Goal: Task Accomplishment & Management: Use online tool/utility

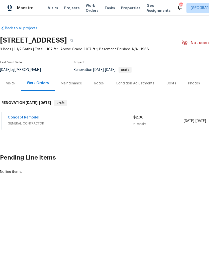
click at [55, 3] on div "Maestro Visits Projects Work Orders Tasks Properties Geo Assignments 63 Raleigh…" at bounding box center [104, 8] width 209 height 16
click at [50, 10] on span "Visits" at bounding box center [53, 8] width 10 height 5
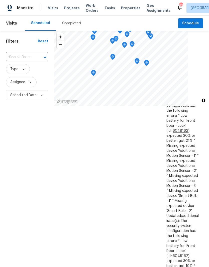
scroll to position [748, 0]
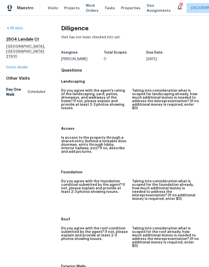
click at [16, 66] on link "Home details" at bounding box center [17, 68] width 22 height 4
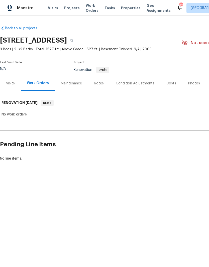
click at [10, 82] on div "Visits" at bounding box center [10, 83] width 9 height 5
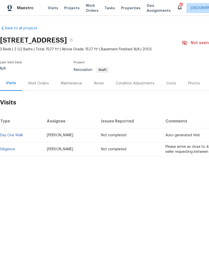
click at [10, 150] on link "Diligence" at bounding box center [7, 150] width 15 height 4
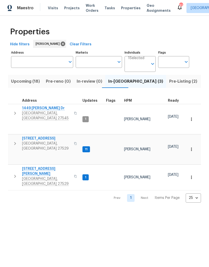
click at [45, 63] on input "Address" at bounding box center [38, 62] width 55 height 12
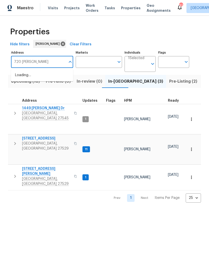
type input "720 Rawls"
click at [44, 77] on li "720 Rawls Dr Raleigh NC 27610" at bounding box center [42, 78] width 62 height 14
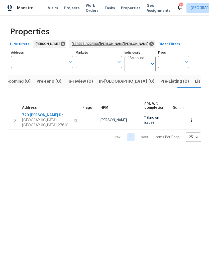
type input "720 Rawls Dr Raleigh NC 27610"
click at [33, 109] on span "Address" at bounding box center [29, 108] width 15 height 4
click at [30, 116] on span "720 Rawls Dr" at bounding box center [46, 115] width 49 height 5
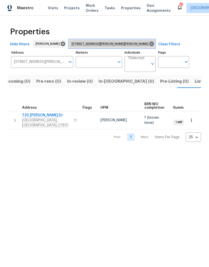
click at [149, 44] on icon at bounding box center [151, 44] width 5 height 5
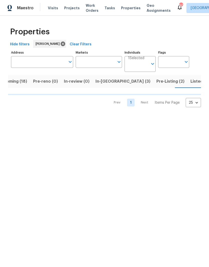
scroll to position [0, 13]
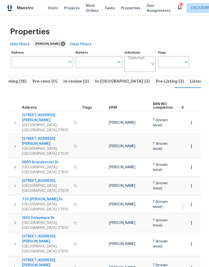
click at [108, 83] on span "In-reno (3)" at bounding box center [122, 81] width 55 height 7
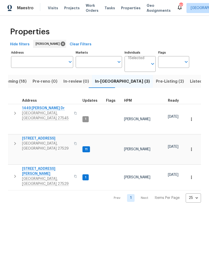
click at [26, 136] on span "4645 Low Ground Ct" at bounding box center [46, 138] width 49 height 5
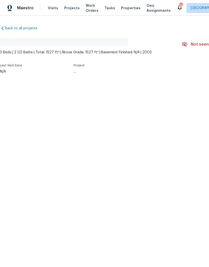
click at [51, 9] on span "Visits" at bounding box center [53, 8] width 10 height 5
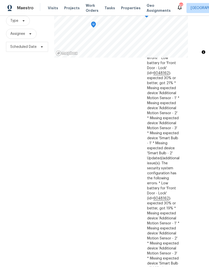
scroll to position [757, 41]
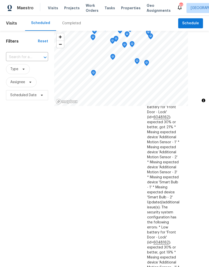
scroll to position [761, 41]
click at [0, 0] on icon at bounding box center [0, 0] width 0 height 0
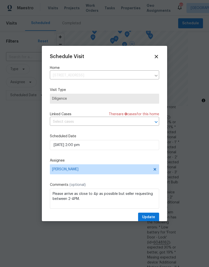
click at [144, 121] on input "text" at bounding box center [97, 122] width 95 height 8
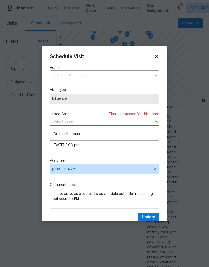
click at [158, 90] on label "Visit Type" at bounding box center [104, 89] width 109 height 5
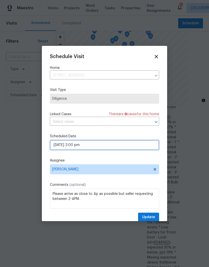
click at [130, 149] on input "10/06/2025 2:00 pm" at bounding box center [104, 145] width 109 height 10
select select "pm"
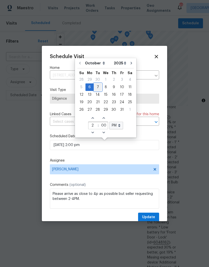
click at [99, 86] on div "7" at bounding box center [98, 87] width 8 height 7
type input "10/07/2025 2:00 pm"
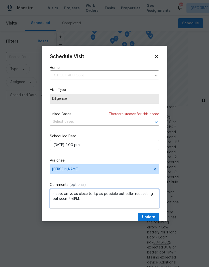
click at [71, 200] on textarea "Please arrive as close to 4p as possible but seller requesting between 2-4PM." at bounding box center [104, 199] width 109 height 20
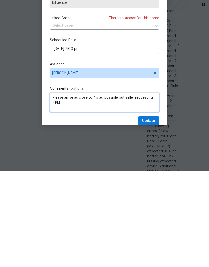
type textarea "Please arrive as close to 4p as possible but seller requesting 4PM."
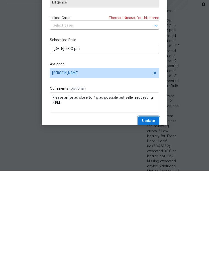
click at [155, 213] on button "Update" at bounding box center [148, 217] width 21 height 9
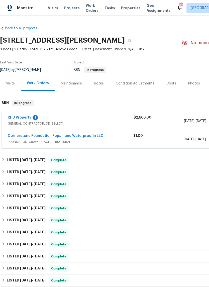
click at [19, 116] on link "RHD Property" at bounding box center [20, 118] width 24 height 4
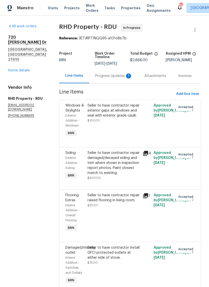
click at [112, 78] on div "Progress Updates 1" at bounding box center [113, 75] width 37 height 5
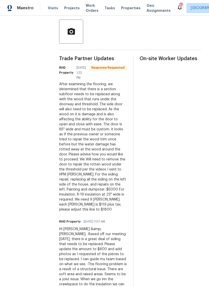
scroll to position [117, 0]
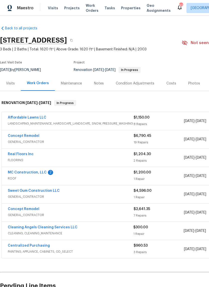
click at [21, 173] on link "MC Construction, LLC" at bounding box center [27, 173] width 39 height 4
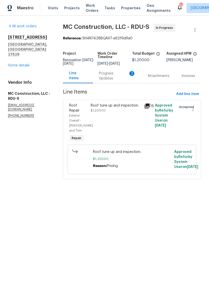
click at [103, 81] on div "Progress Updates 2" at bounding box center [117, 76] width 37 height 10
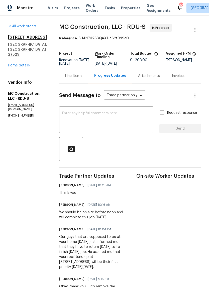
click at [25, 64] on link "Home details" at bounding box center [19, 66] width 22 height 4
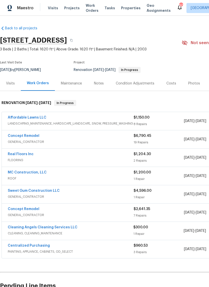
click at [170, 83] on div "Costs" at bounding box center [171, 83] width 10 height 5
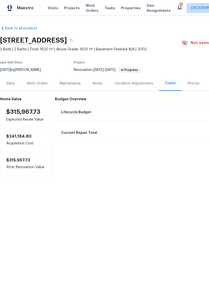
click at [104, 81] on div "Notes" at bounding box center [98, 83] width 22 height 15
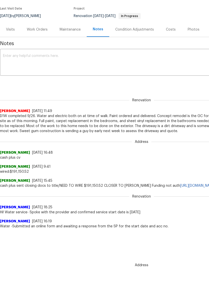
click at [169, 34] on div "Costs" at bounding box center [171, 36] width 10 height 5
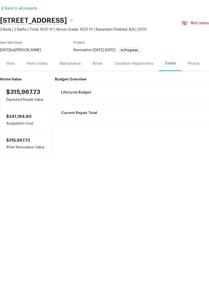
click at [40, 81] on div "Work Orders" at bounding box center [37, 83] width 21 height 5
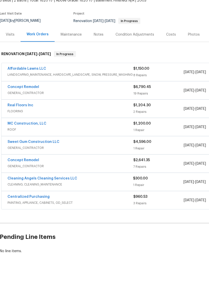
scroll to position [24, 1]
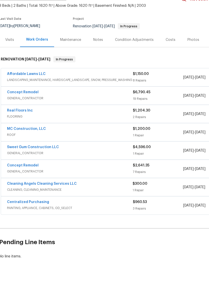
click at [35, 147] on link "MC Construction, LLC" at bounding box center [26, 149] width 39 height 4
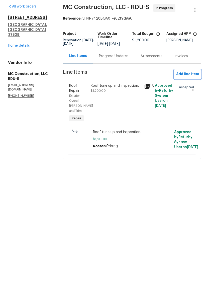
click at [190, 91] on span "Add line item" at bounding box center [187, 94] width 23 height 6
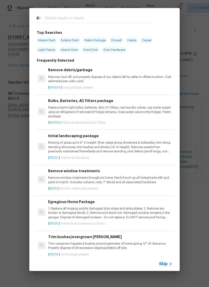
click at [39, 19] on icon at bounding box center [38, 18] width 6 height 6
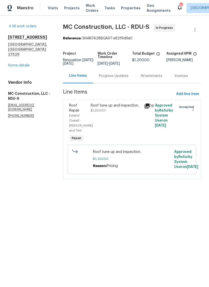
click at [114, 124] on div "Roof tune up and inspection. $1,200.00" at bounding box center [116, 123] width 54 height 43
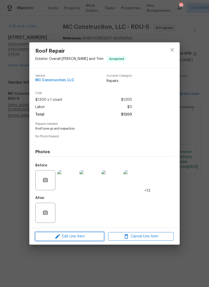
click at [85, 239] on span "Edit Line Item" at bounding box center [70, 236] width 66 height 6
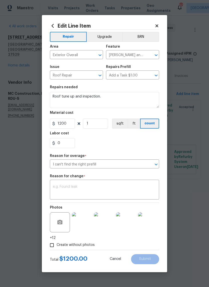
click at [82, 76] on input "Roof Repair" at bounding box center [69, 76] width 39 height 8
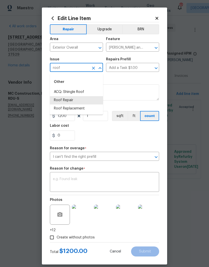
click at [62, 112] on li "Roof Replacement" at bounding box center [76, 109] width 53 height 8
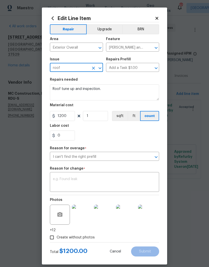
type input "Roof Replacement"
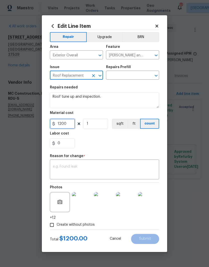
click at [63, 125] on input "1200" at bounding box center [62, 124] width 25 height 10
type input "7200"
click at [111, 144] on div "0" at bounding box center [104, 143] width 109 height 10
click at [92, 171] on textarea at bounding box center [104, 170] width 103 height 11
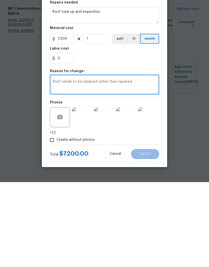
type textarea "Roof needs to be replaced rather than repaired."
click at [117, 138] on div "0" at bounding box center [104, 143] width 109 height 10
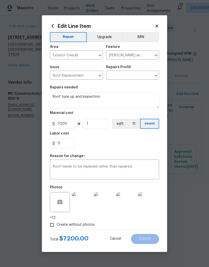
click at [53, 224] on input "Create without photos" at bounding box center [52, 225] width 10 height 10
checkbox input "false"
click at [149, 166] on textarea "Roof needs to be replaced rather than repaired." at bounding box center [104, 170] width 103 height 11
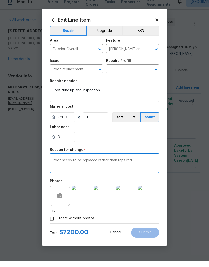
click at [134, 72] on input "text" at bounding box center [125, 76] width 39 height 8
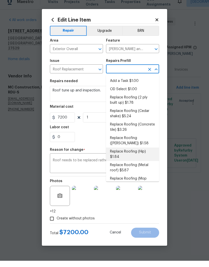
click at [137, 154] on li "Replace Roofing (Hip) $1.84" at bounding box center [132, 161] width 53 height 14
type input "Replace Roofing (Hip) $1.84"
type textarea "Hip Roof: Remove the existing roof covering, prep the substrate and install new…"
type input "Replace Roofing (Hip) $1.84"
type input "1.84"
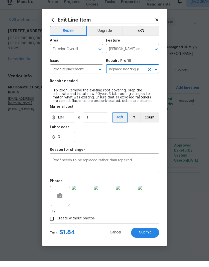
click at [152, 73] on icon "Clear" at bounding box center [149, 75] width 5 height 5
click at [155, 73] on icon "Open" at bounding box center [156, 76] width 6 height 6
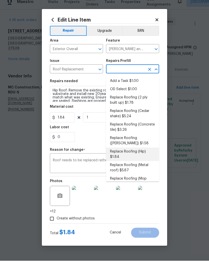
click at [148, 102] on li "Replace Roofing (2 ply built up) $1.78" at bounding box center [132, 107] width 53 height 14
type input "Replace Roofing (2 ply built up) $1.78"
type textarea "2 Ply Built up w/Gravel Roof: Remove the existing roof covering, prep the subst…"
type input "Replace Roofing (2 ply built up) $1.78"
type input "1.78"
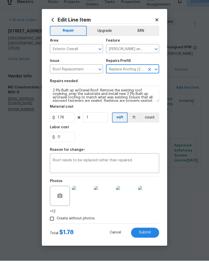
click at [153, 73] on icon "Open" at bounding box center [156, 76] width 6 height 6
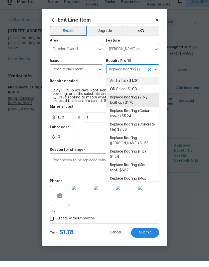
click at [153, 83] on li "Add a Task $1.00" at bounding box center [132, 87] width 53 height 8
type input "Replace Roofing (2 ply built up) $1.78"
type textarea "HPM to detail"
type input "Add a Task $1.00"
type input "1"
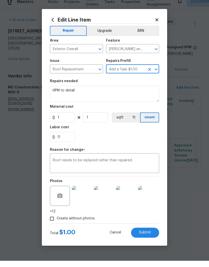
click at [155, 75] on icon "Open" at bounding box center [156, 76] width 3 height 2
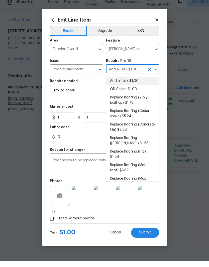
click at [145, 140] on li "Replace Roofing ([PERSON_NAME]) $1.58" at bounding box center [132, 147] width 53 height 14
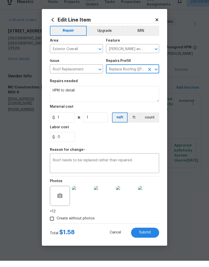
type input "Add a Task $1.00"
type textarea "[PERSON_NAME] Roof: Remove the existing roof covering, prep the substrate and i…"
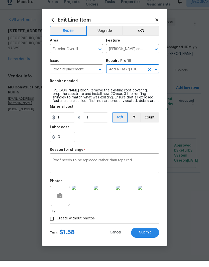
type input "Replace Roofing ([PERSON_NAME]) $1.58"
type input "1.58"
click at [150, 73] on icon "Clear" at bounding box center [149, 75] width 5 height 5
click at [152, 73] on icon "Clear" at bounding box center [149, 75] width 5 height 5
click at [155, 75] on icon "Open" at bounding box center [156, 76] width 3 height 2
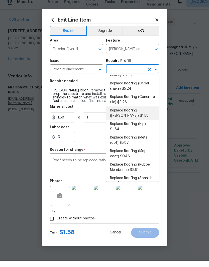
scroll to position [27, 0]
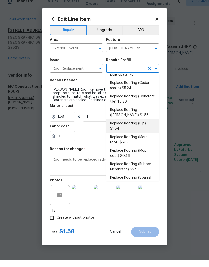
click at [149, 128] on li "Replace Roofing (Hip) $1.84" at bounding box center [132, 134] width 53 height 14
type input "Replace Roofing (Hip) $1.84"
type textarea "Hip Roof: Remove the existing roof covering, prep the substrate and install new…"
type input "Replace Roofing (Hip) $1.84"
type input "1.84"
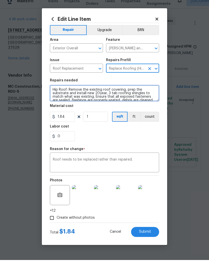
click at [127, 96] on textarea "Hip Roof: Remove the existing roof covering, prep the substrate and install new…" at bounding box center [104, 100] width 109 height 16
click at [122, 93] on textarea "Hip Roof: Remove the existing roof covering, prep the substrate and install new…" at bounding box center [104, 100] width 109 height 16
type textarea "Hip Roof: Remove the existing roof covering, prep the substrate and install new…"
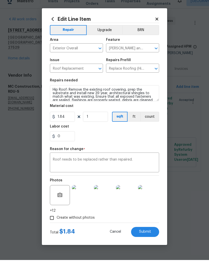
click at [100, 142] on section "Repairs needed Hip Roof: Remove the existing roof covering, prep the substrate …" at bounding box center [104, 117] width 109 height 69
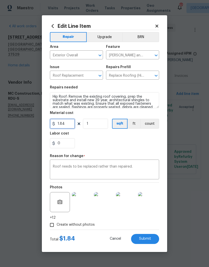
click at [62, 119] on input "1.84" at bounding box center [62, 124] width 25 height 10
click at [68, 126] on input "1.84" at bounding box center [62, 124] width 25 height 10
type input "7200"
click at [108, 143] on section "Repairs needed Hip Roof: Remove the existing roof covering, prep the substrate …" at bounding box center [104, 117] width 109 height 69
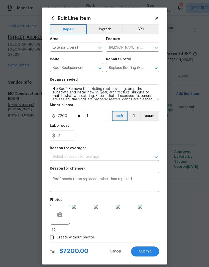
type input "I can't find the right prefill"
click at [157, 254] on button "Submit" at bounding box center [145, 252] width 28 height 10
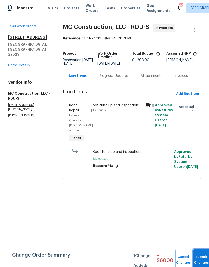
click at [203, 255] on button "Submit Changes" at bounding box center [202, 260] width 16 height 22
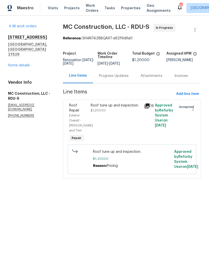
click at [20, 60] on div "All work orders [STREET_ADDRESS] Home details Vendor Info MC Construction, LLC …" at bounding box center [29, 71] width 43 height 94
click at [16, 64] on link "Home details" at bounding box center [19, 66] width 22 height 4
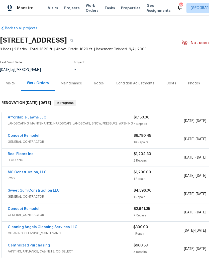
click at [171, 83] on div "Costs" at bounding box center [171, 83] width 10 height 5
